Goal: Information Seeking & Learning: Learn about a topic

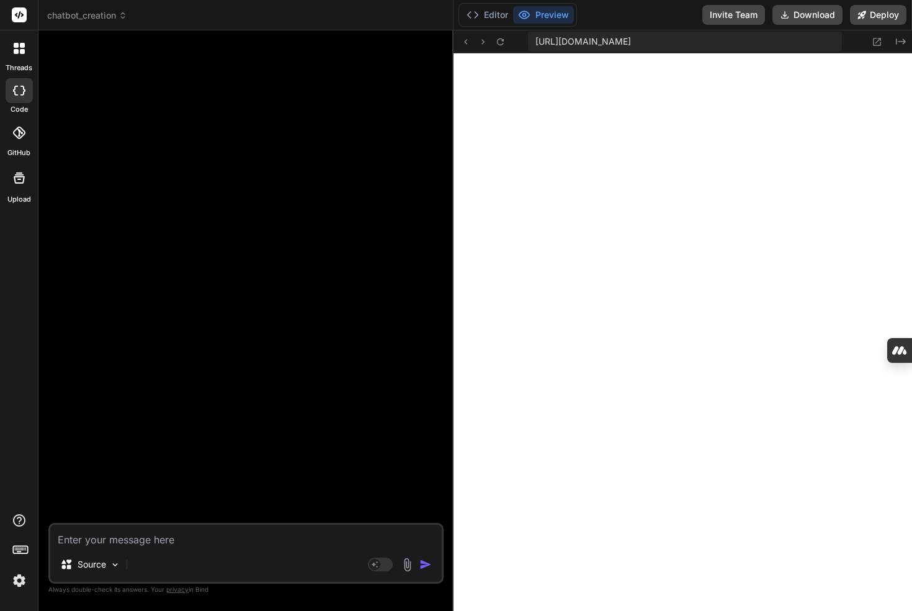
scroll to position [2700, 0]
click at [176, 543] on textarea at bounding box center [246, 536] width 392 height 22
paste textarea "Let's create a chatbot builder tool where the user can sign up and access their…"
type textarea "Let's create a chatbot builder tool where the user can sign up and access their…"
type textarea "x"
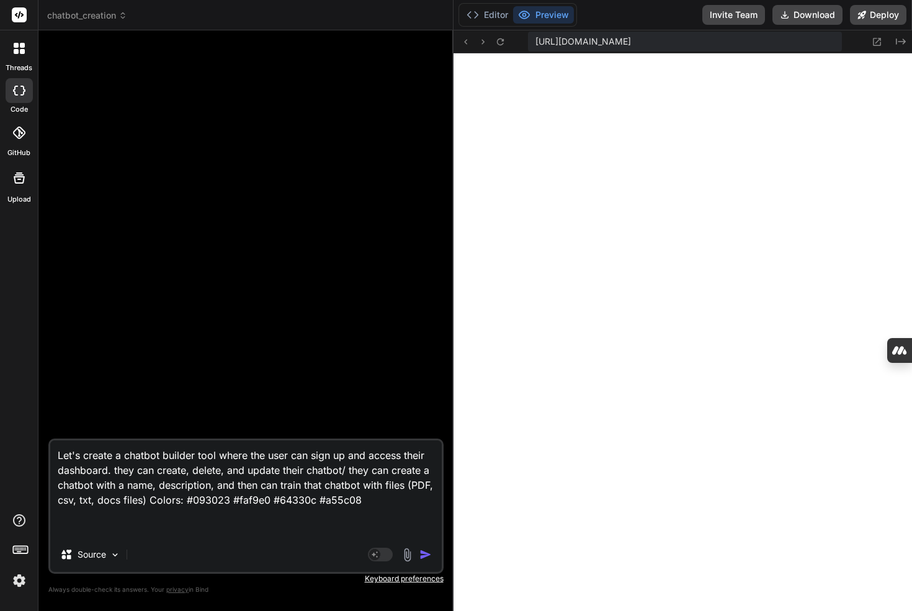
type textarea "Let's create a chatbot builder tool where the user can sign up and access their…"
type textarea "x"
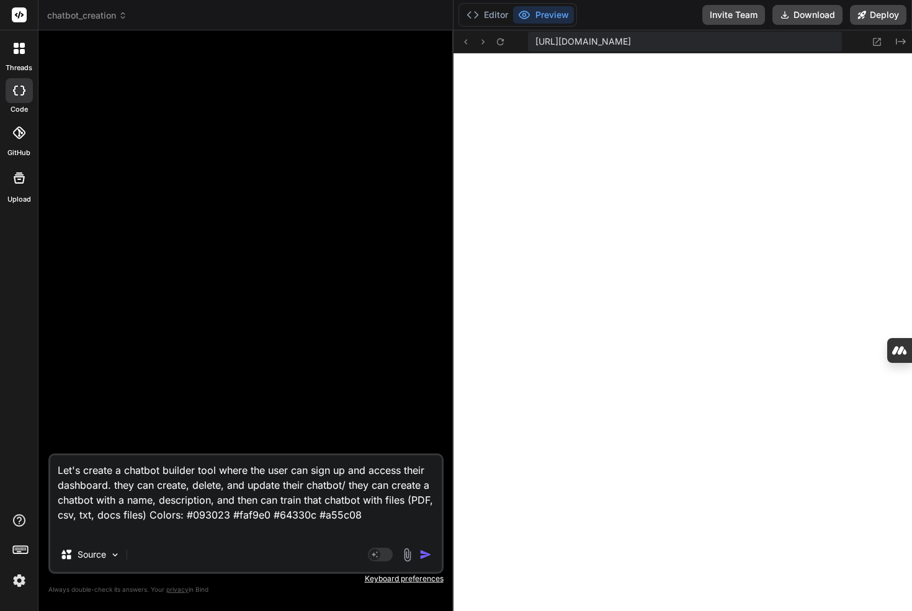
type textarea "Let's create a chatbot builder tool where the user can sign up and access their…"
type textarea "x"
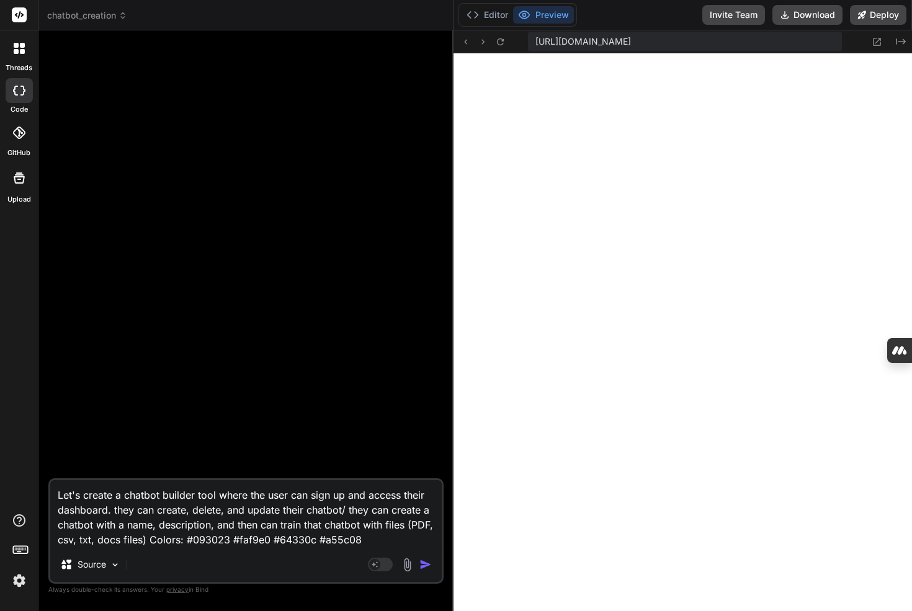
drag, startPoint x: 301, startPoint y: 505, endPoint x: 365, endPoint y: 518, distance: 65.8
click at [329, 506] on textarea "Let's create a chatbot builder tool where the user can sign up and access their…" at bounding box center [246, 513] width 392 height 67
click at [365, 518] on textarea "Let's create a chatbot builder tool where the user can sign up and access their…" at bounding box center [246, 513] width 392 height 67
click at [240, 508] on textarea "Let's create a chatbot builder tool where the user can sign up and access their…" at bounding box center [246, 513] width 392 height 67
drag, startPoint x: 240, startPoint y: 508, endPoint x: 379, endPoint y: 531, distance: 141.5
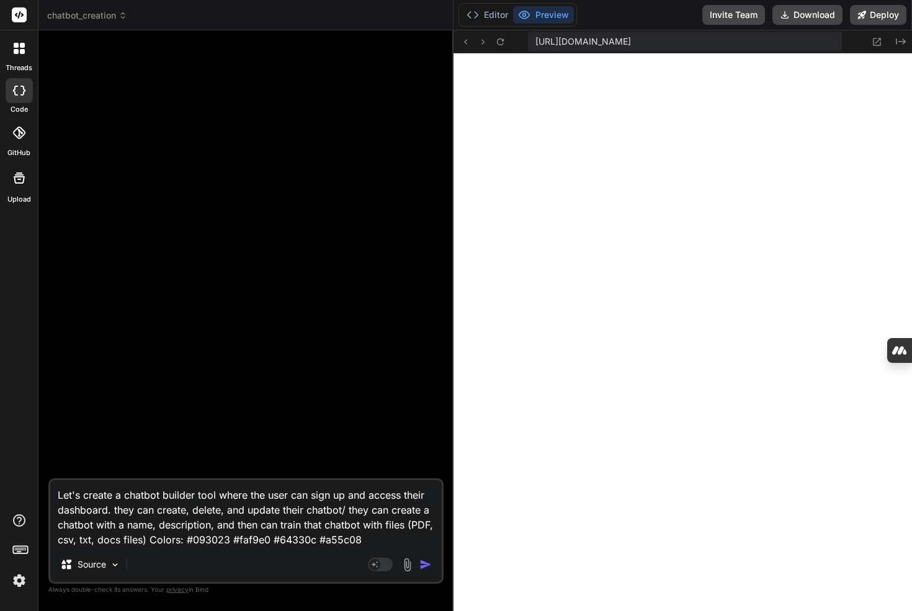
click at [378, 531] on textarea "Let's create a chatbot builder tool where the user can sign up and access their…" at bounding box center [246, 513] width 392 height 67
click at [379, 531] on textarea "Let's create a chatbot builder tool where the user can sign up and access their…" at bounding box center [246, 513] width 392 height 67
drag, startPoint x: 293, startPoint y: 511, endPoint x: 361, endPoint y: 513, distance: 67.6
click at [323, 511] on textarea "Let's create a chatbot builder tool where the user can sign up and access their…" at bounding box center [246, 513] width 392 height 67
click at [361, 513] on textarea "Let's create a chatbot builder tool where the user can sign up and access their…" at bounding box center [246, 513] width 392 height 67
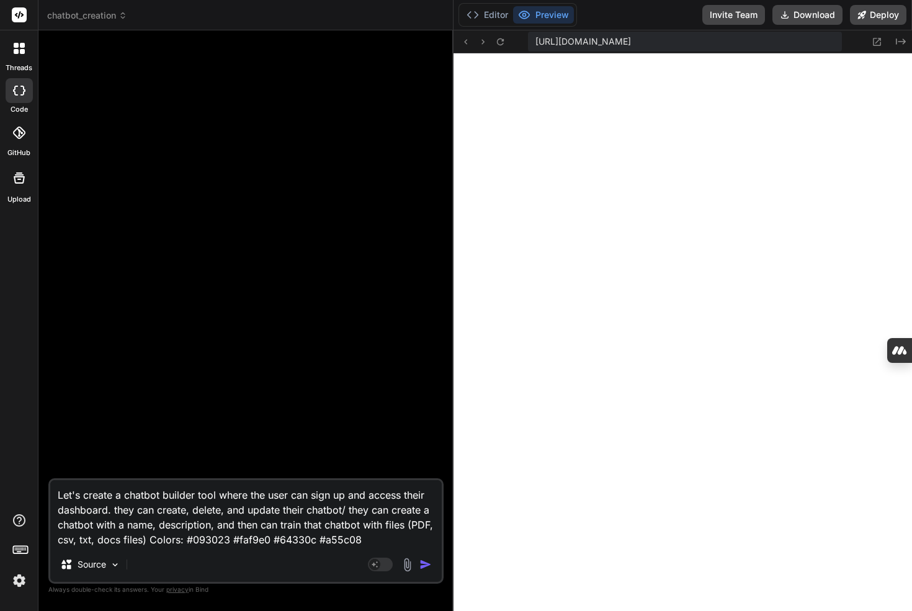
drag, startPoint x: 358, startPoint y: 508, endPoint x: 331, endPoint y: 537, distance: 40.0
click at [331, 538] on textarea "Let's create a chatbot builder tool where the user can sign up and access their…" at bounding box center [246, 513] width 392 height 67
click at [261, 525] on textarea "Let's create a chatbot builder tool where the user can sign up and access their…" at bounding box center [246, 513] width 392 height 67
drag, startPoint x: 236, startPoint y: 526, endPoint x: 346, endPoint y: 526, distance: 110.5
click at [286, 526] on textarea "Let's create a chatbot builder tool where the user can sign up and access their…" at bounding box center [246, 513] width 392 height 67
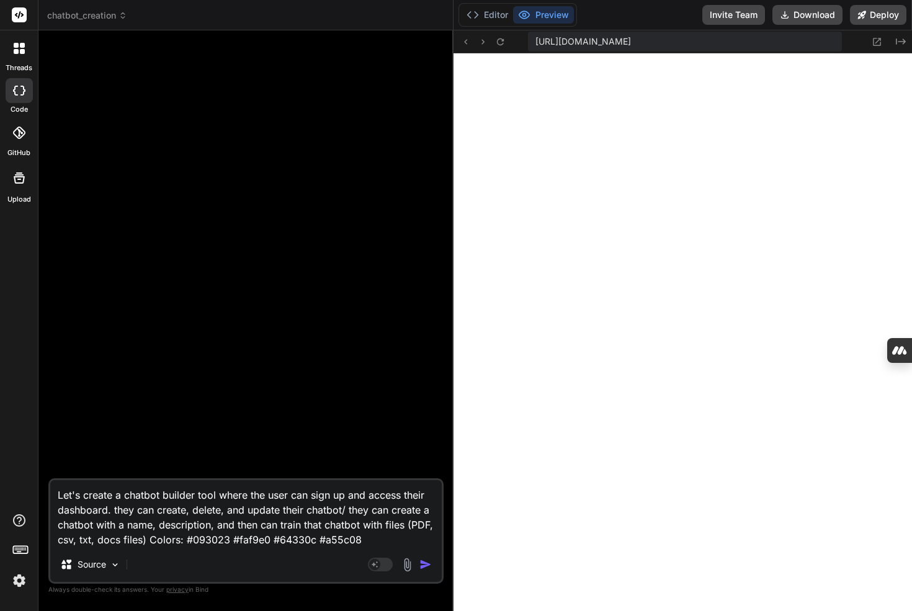
click at [346, 526] on textarea "Let's create a chatbot builder tool where the user can sign up and access their…" at bounding box center [246, 513] width 392 height 67
click at [363, 524] on textarea "Let's create a chatbot builder tool where the user can sign up and access their…" at bounding box center [246, 513] width 392 height 67
click at [365, 524] on textarea "Let's create a chatbot builder tool where the user can sign up and access their…" at bounding box center [246, 513] width 392 height 67
type textarea "Let's create a chatbot builder tool where the user can sign up and access their…"
click at [427, 565] on img "button" at bounding box center [425, 564] width 12 height 12
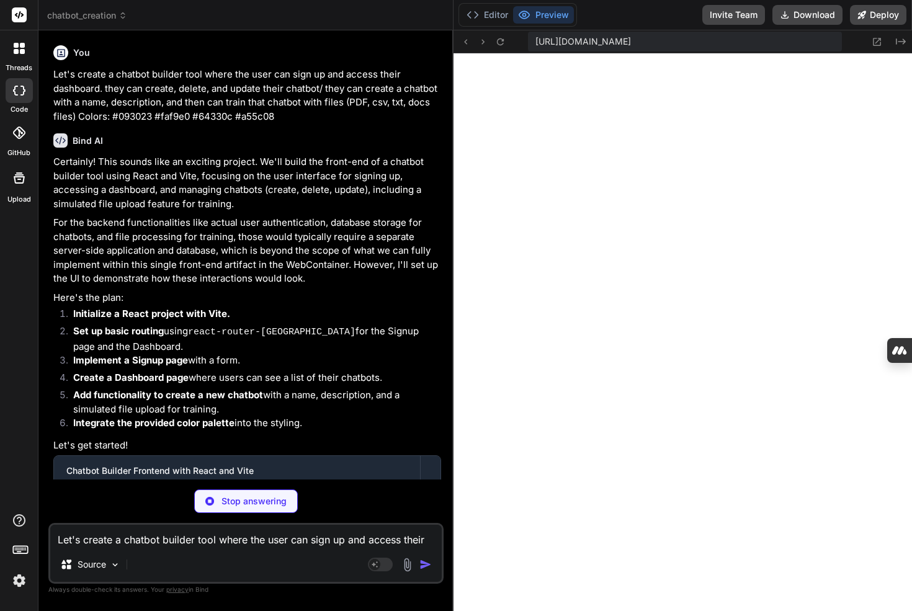
scroll to position [55, 0]
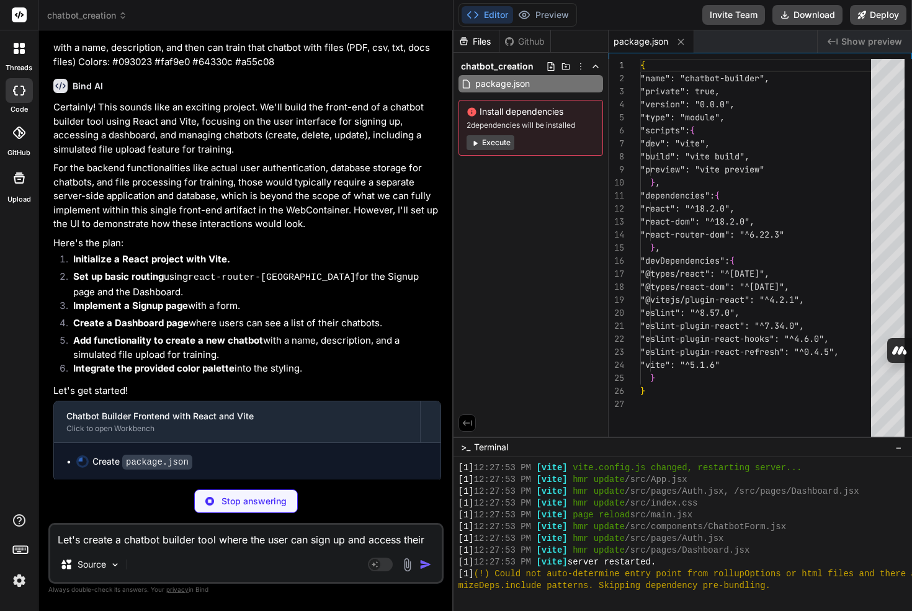
type textarea "x"
type textarea "</head> <body> <div id="root"></div> <script type="module" src="/src/main.jsx">…"
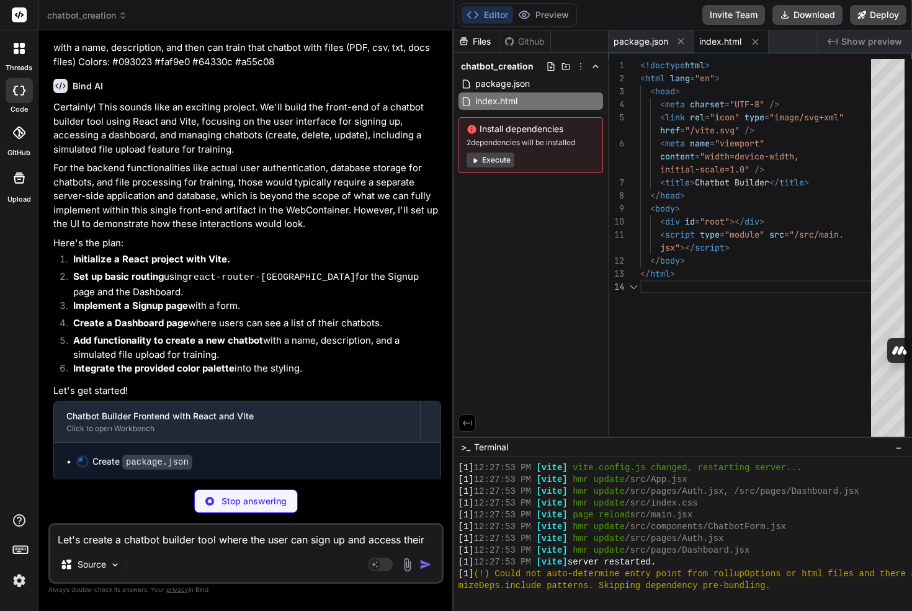
scroll to position [91, 0]
type textarea "x"
type textarea ");"
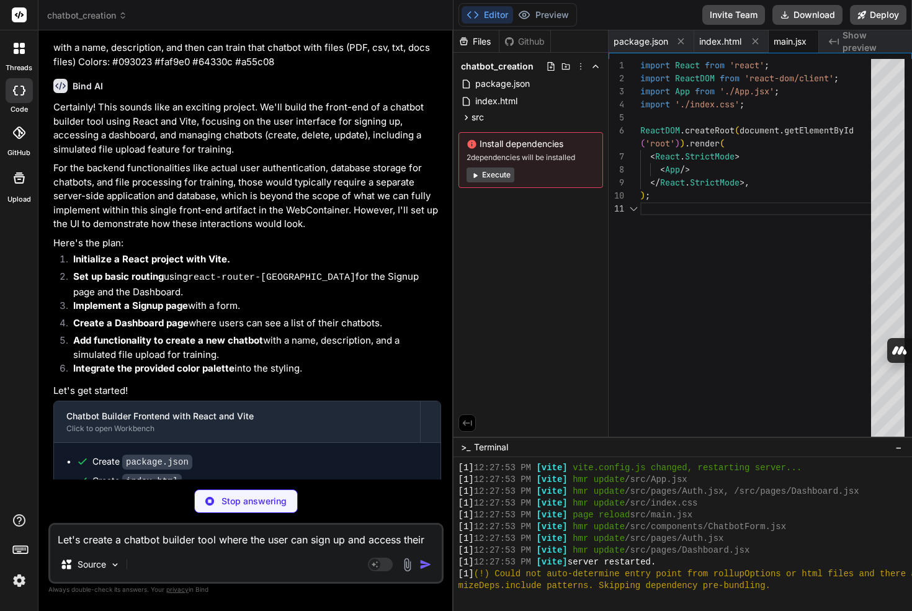
scroll to position [13, 0]
type textarea "x"
type textarea "}"
type textarea "x"
type textarea "font-weight: bold; }"
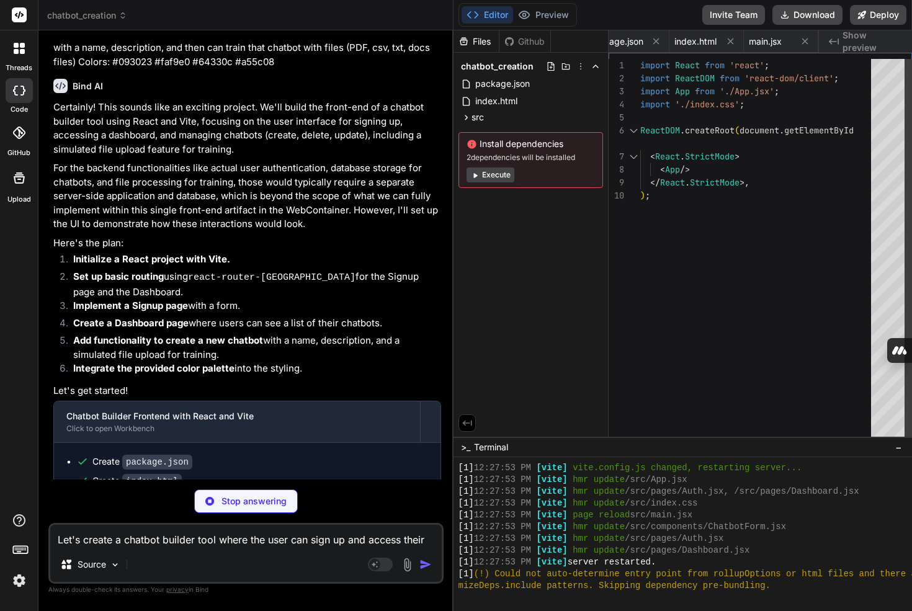
type textarea "x"
type textarea "export default AppWrapper;"
type textarea "x"
type textarea "<Link to="/signup">Sign Up</Link> )} </nav> </div> ); }; export default Header;"
type textarea "x"
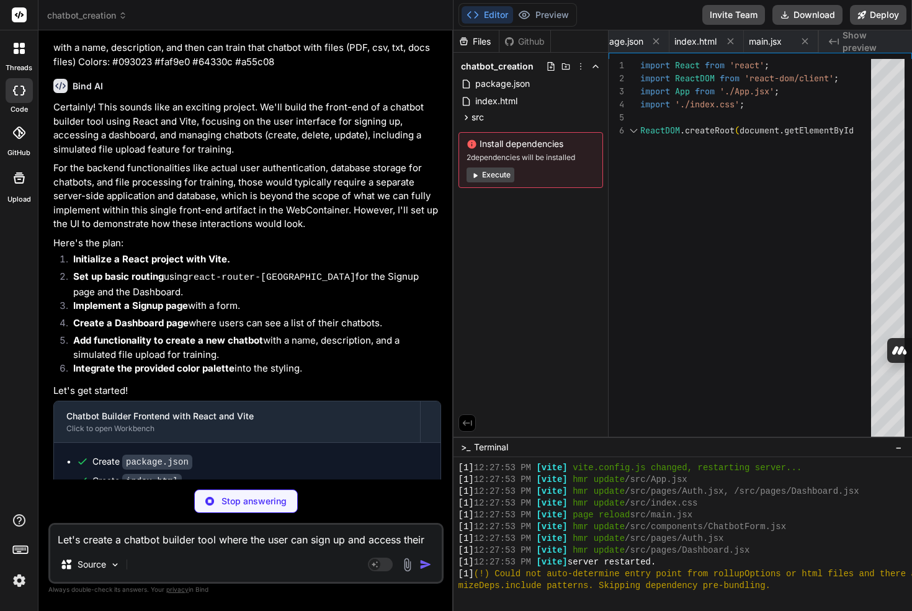
type textarea "}; export default ChatbotCard;"
type textarea "x"
type textarea "</div> ); }; export default Dashboard;"
type textarea "x"
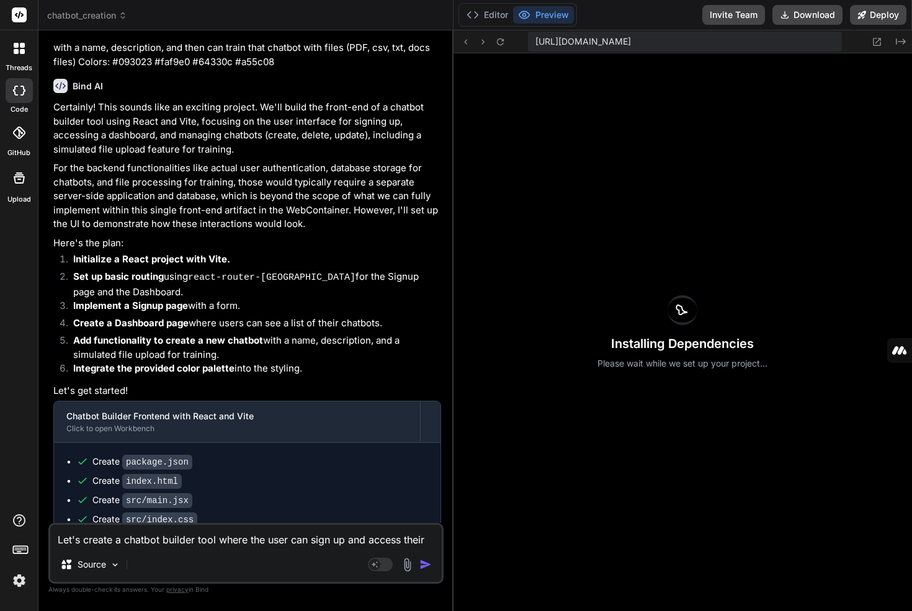
scroll to position [0, 0]
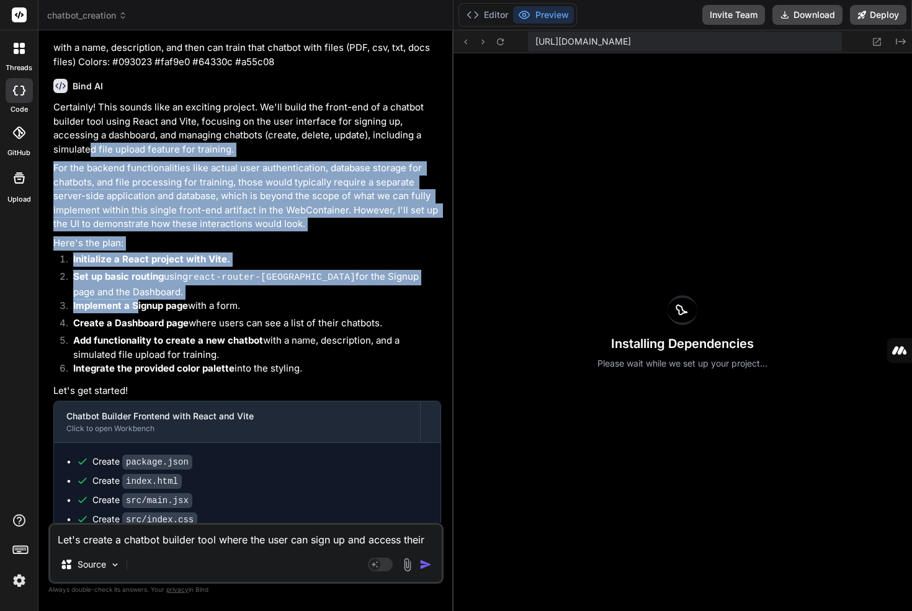
drag, startPoint x: 89, startPoint y: 145, endPoint x: 140, endPoint y: 315, distance: 177.5
click at [140, 315] on div "Certainly! This sounds like an exciting project. We'll build the front-end of a…" at bounding box center [247, 424] width 388 height 646
click at [140, 316] on li "Create a Dashboard page where users can see a list of their chatbots." at bounding box center [252, 324] width 378 height 17
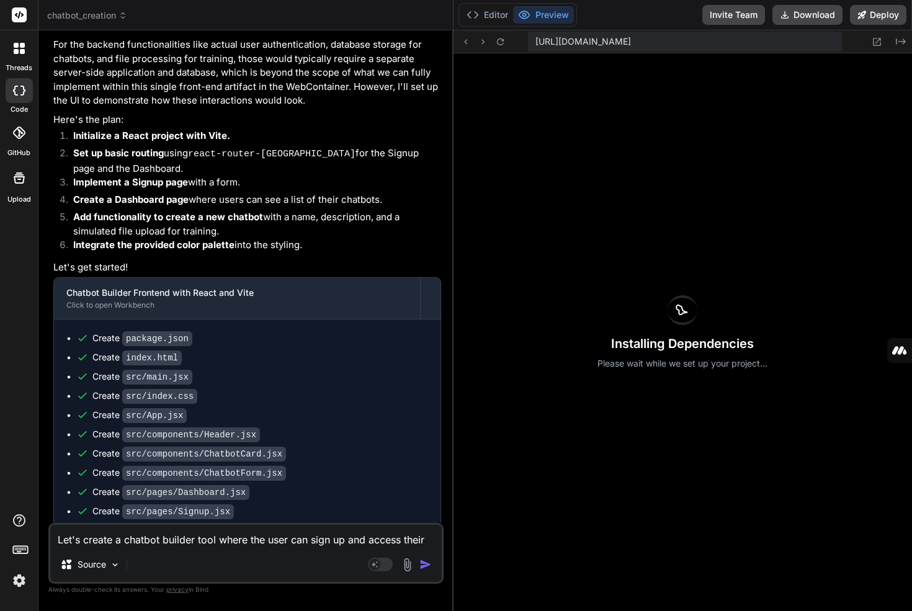
scroll to position [273, 0]
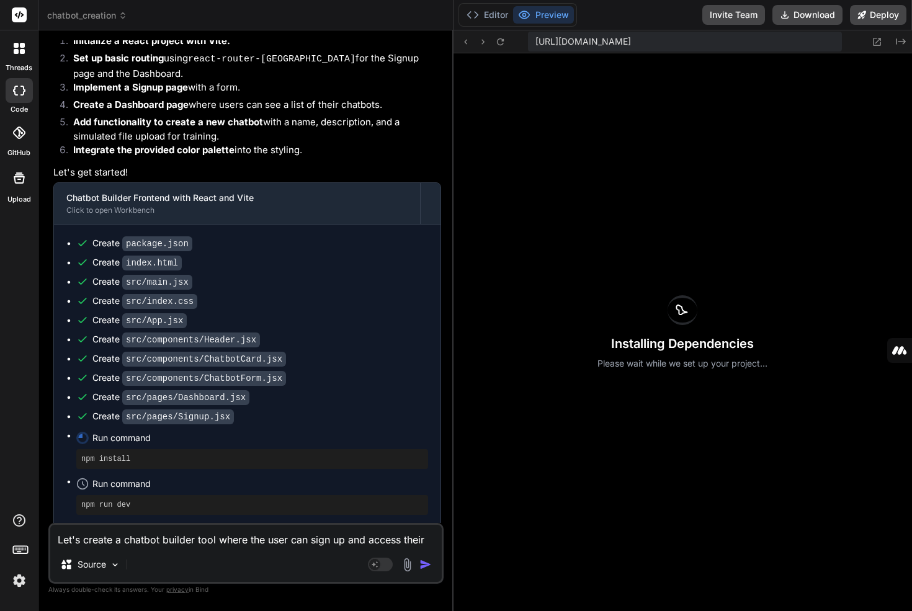
click at [170, 95] on li "Implement a Signup page with a form." at bounding box center [252, 89] width 378 height 17
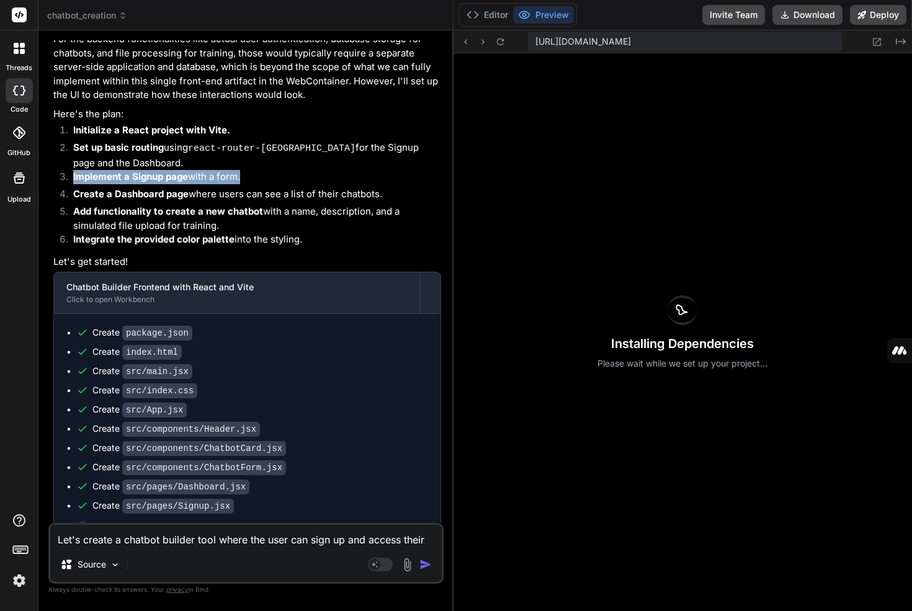
scroll to position [161, 0]
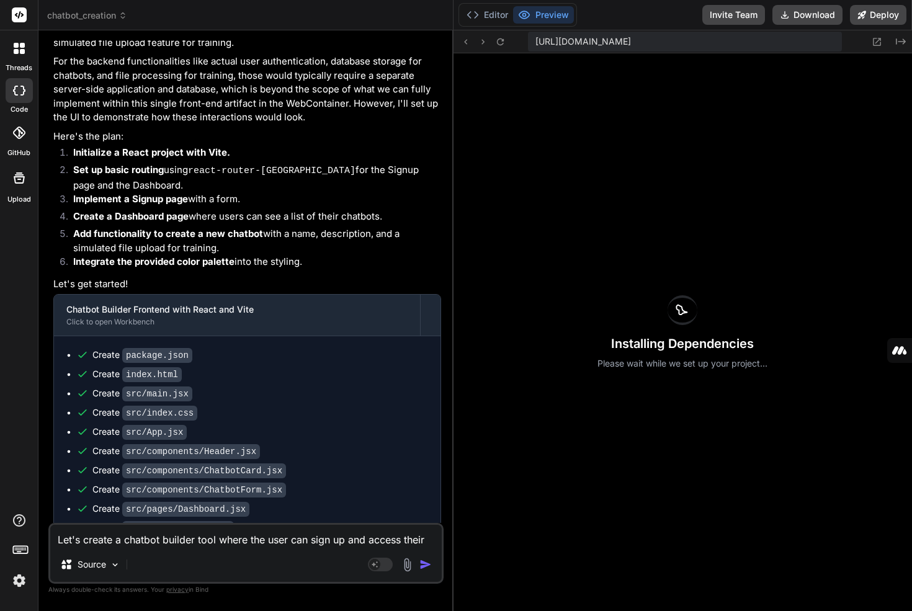
click at [151, 122] on p "For the backend functionalities like actual user authentication, database stora…" at bounding box center [247, 90] width 388 height 70
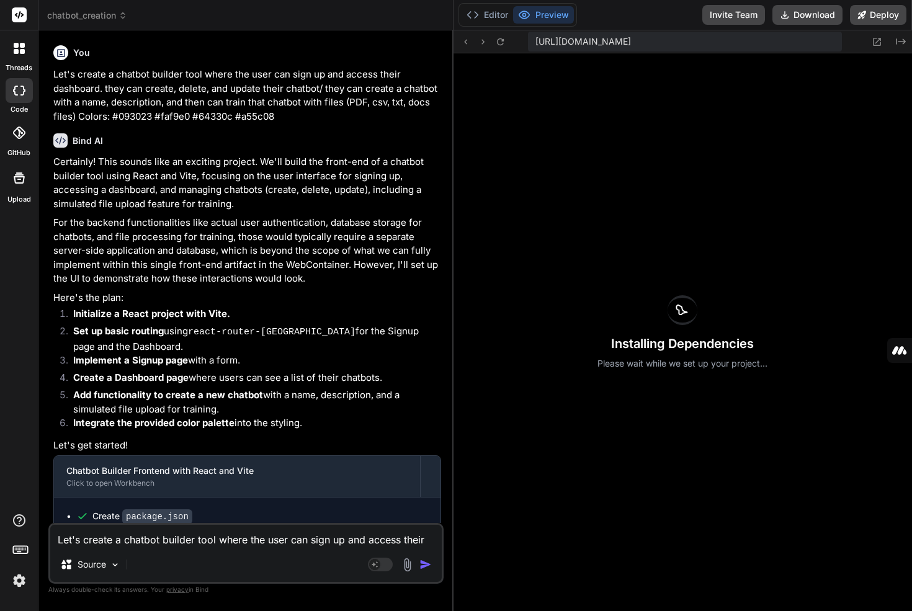
click at [204, 89] on p "Let's create a chatbot builder tool where the user can sign up and access their…" at bounding box center [247, 96] width 388 height 56
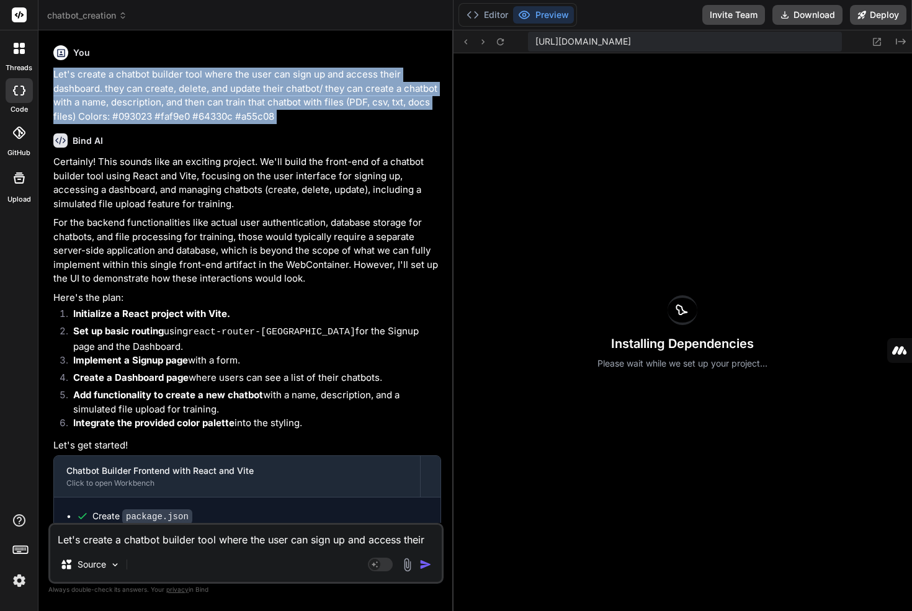
click at [204, 89] on p "Let's create a chatbot builder tool where the user can sign up and access their…" at bounding box center [247, 96] width 388 height 56
copy div "Let's create a chatbot builder tool where the user can sign up and access their…"
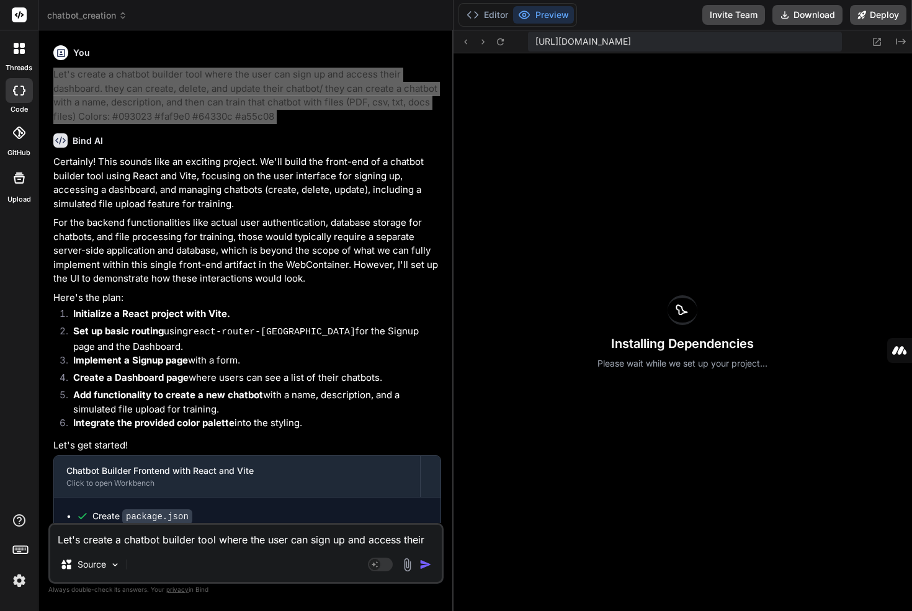
type textarea "x"
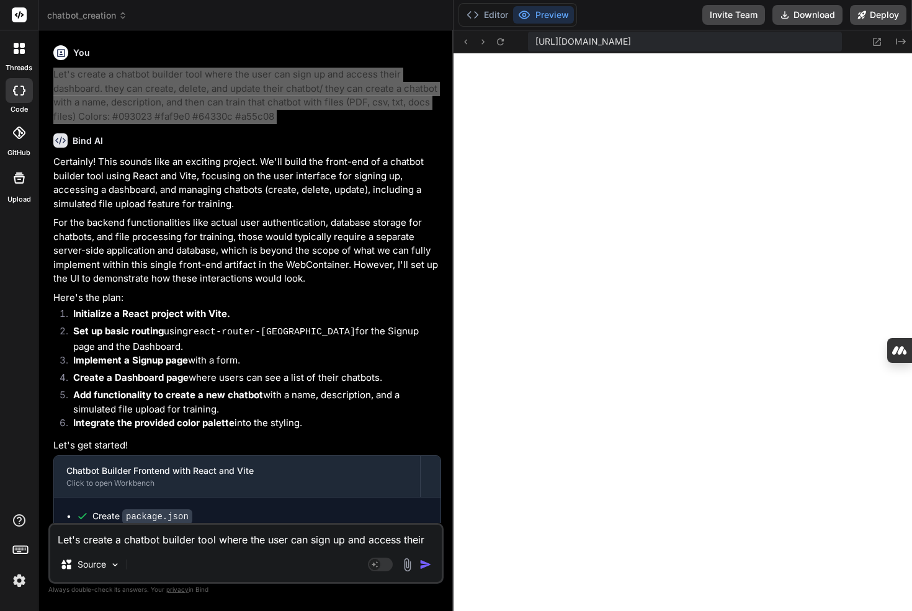
scroll to position [273, 0]
